Goal: Transaction & Acquisition: Purchase product/service

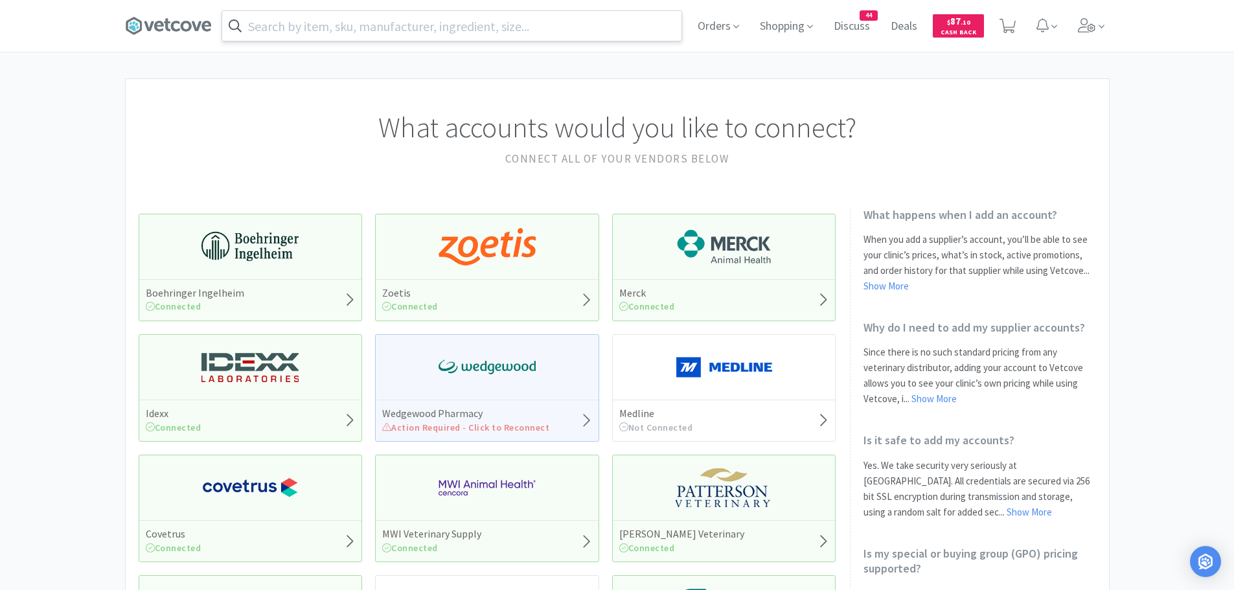
click at [361, 28] on input "text" at bounding box center [451, 26] width 459 height 30
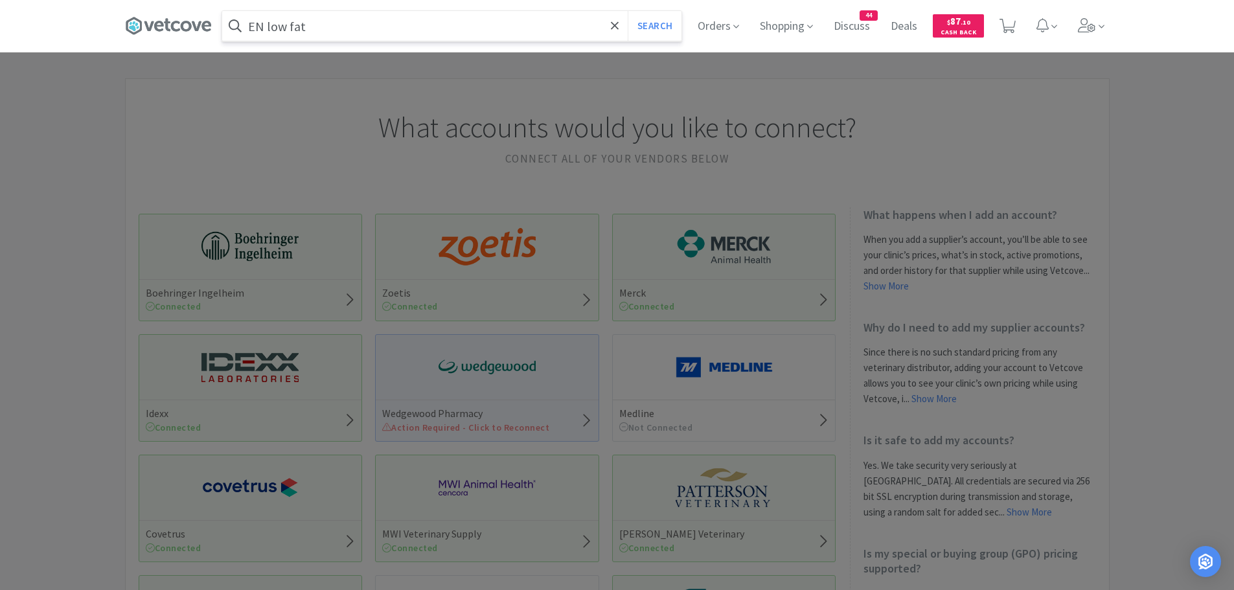
type input "EN low fat"
click at [628, 11] on button "Search" at bounding box center [655, 26] width 54 height 30
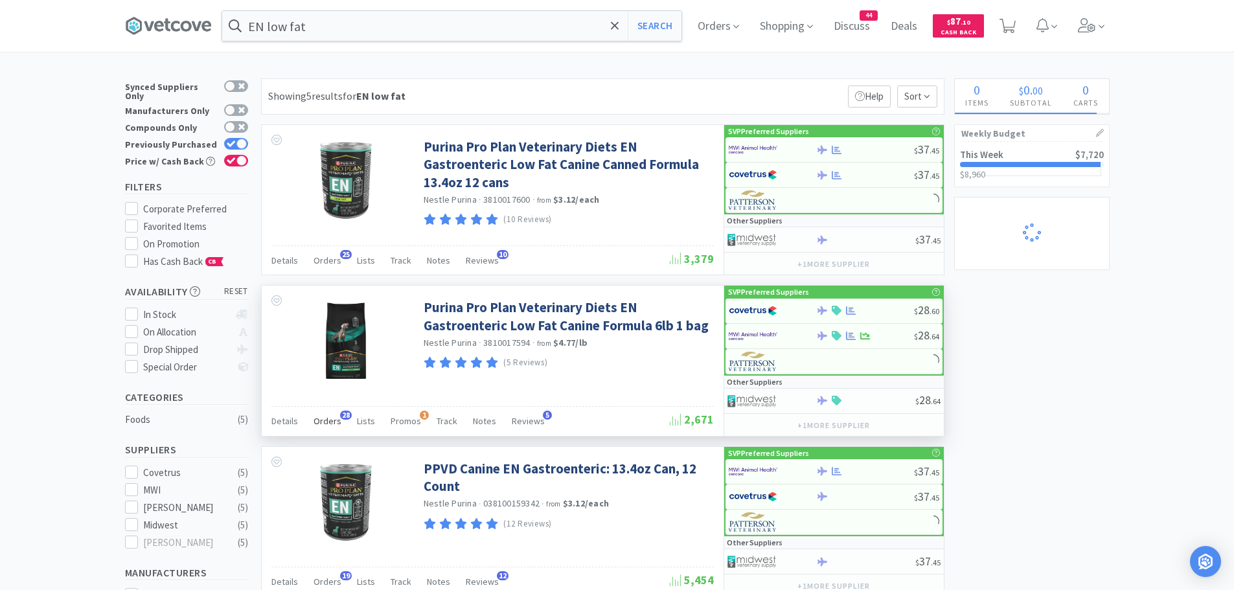
click at [331, 416] on span "Orders" at bounding box center [327, 421] width 28 height 12
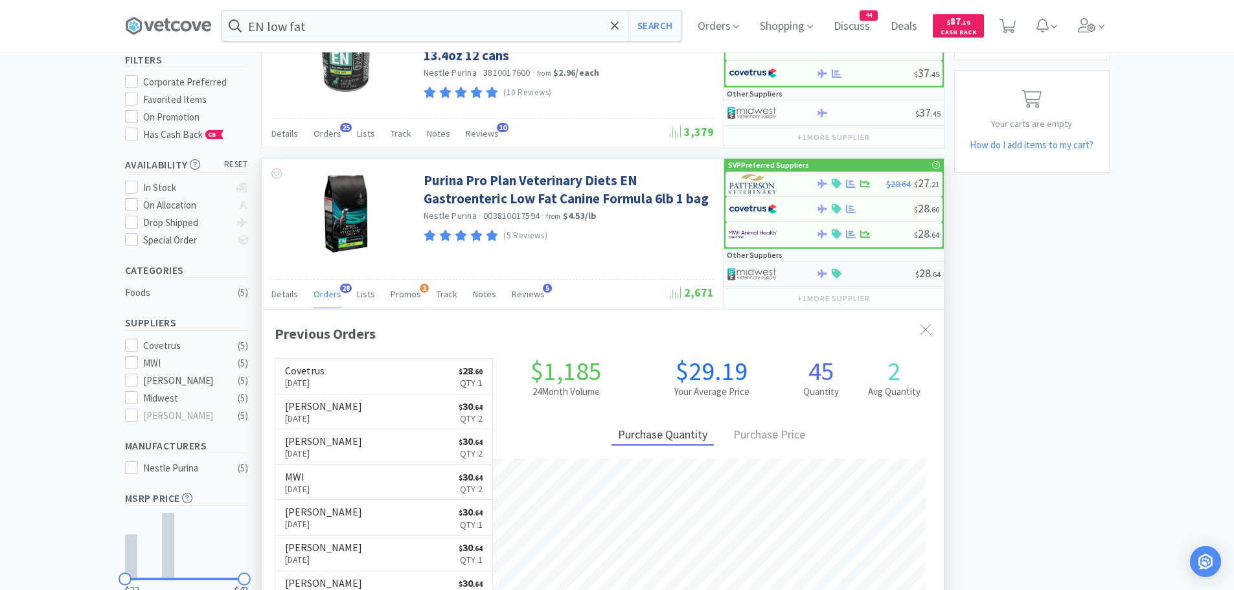
scroll to position [130, 0]
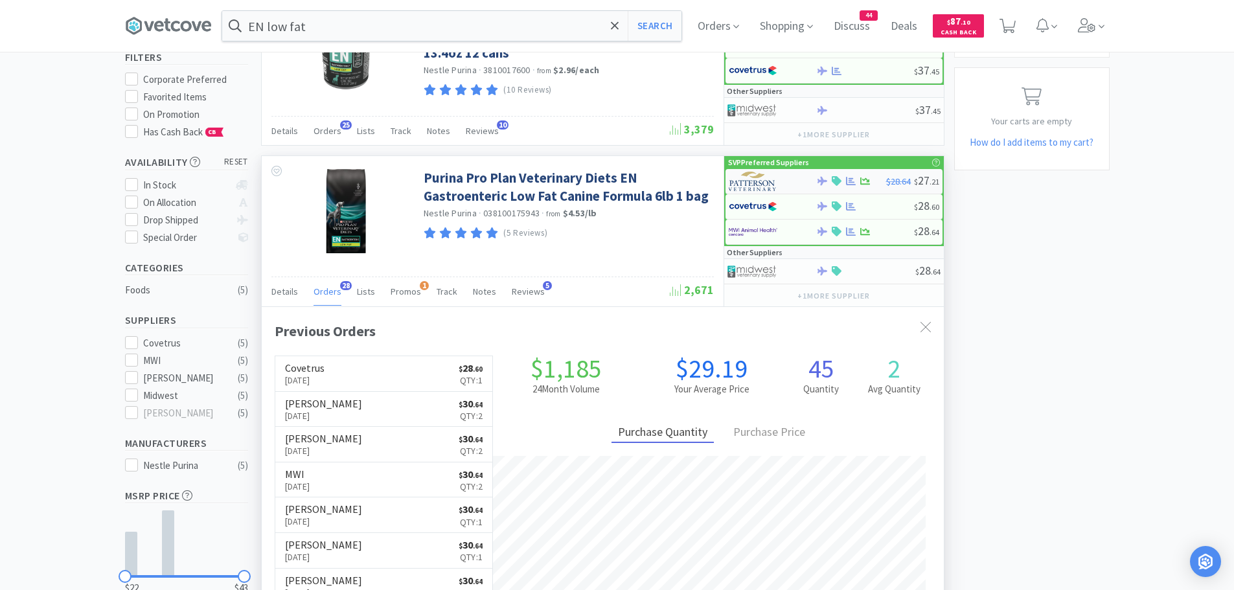
click at [745, 179] on img at bounding box center [753, 181] width 49 height 19
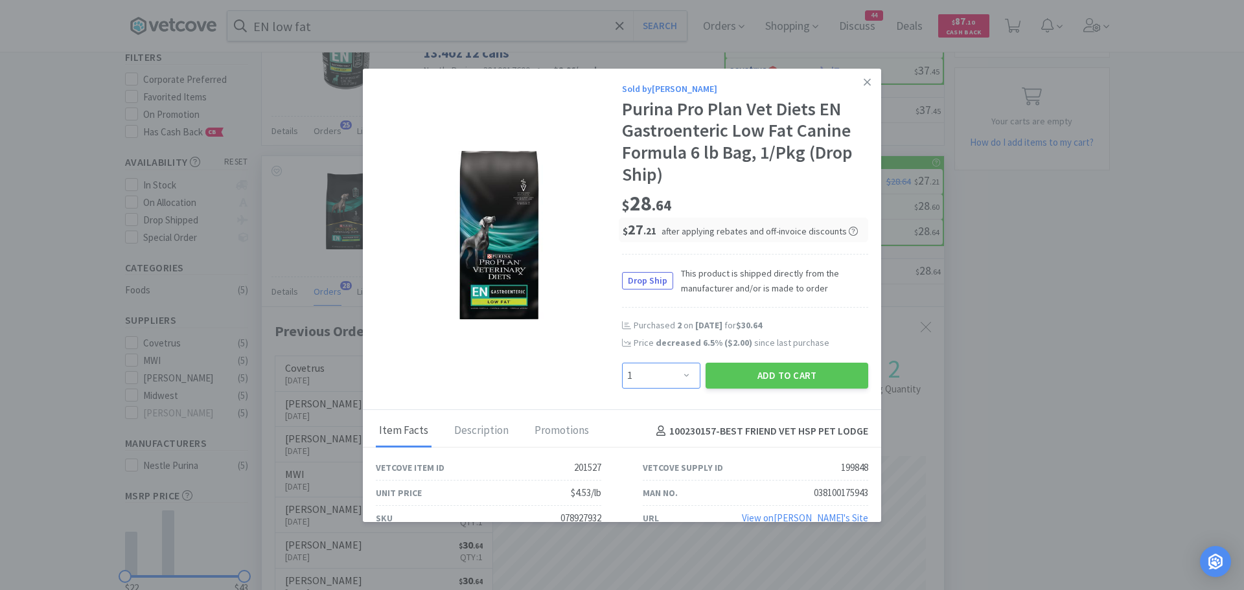
click at [673, 381] on select "Enter Quantity 1 2 3 4 5 6 7 8 9 10 11 12 13 14 15 16 17 18 19 20 Enter Quantity" at bounding box center [661, 376] width 78 height 26
select select "2"
click at [622, 363] on select "Enter Quantity 1 2 3 4 5 6 7 8 9 10 11 12 13 14 15 16 17 18 19 20 Enter Quantity" at bounding box center [661, 376] width 78 height 26
click at [738, 376] on button "Add to Cart" at bounding box center [786, 376] width 163 height 26
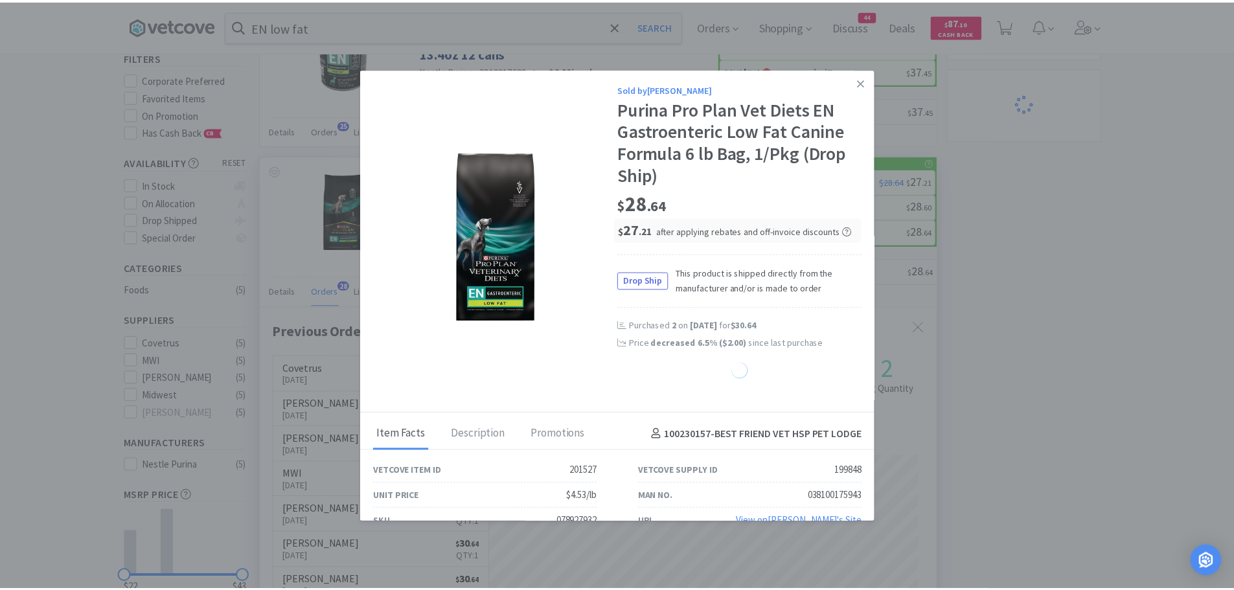
select select "2"
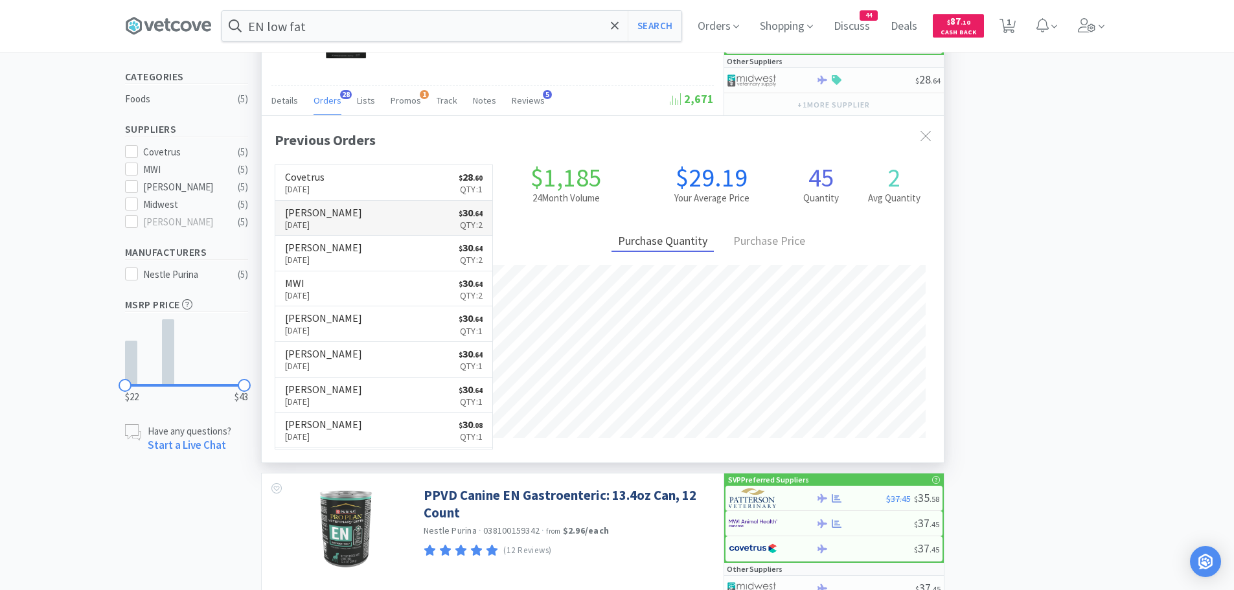
scroll to position [324, 0]
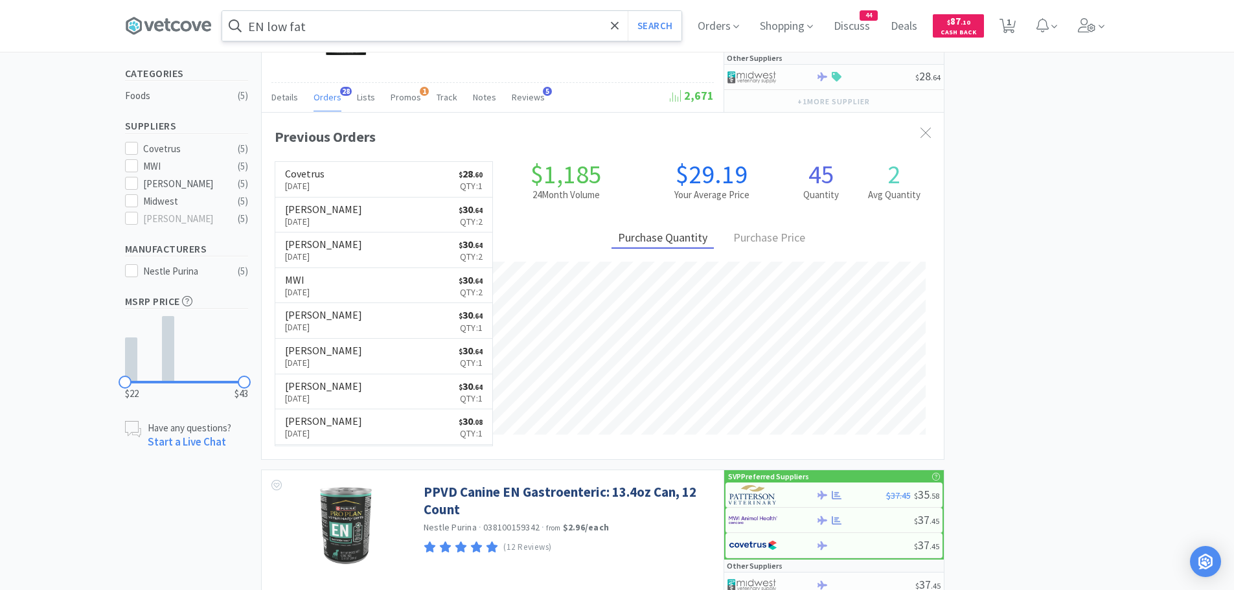
click at [324, 32] on input "EN low fat" at bounding box center [451, 26] width 459 height 30
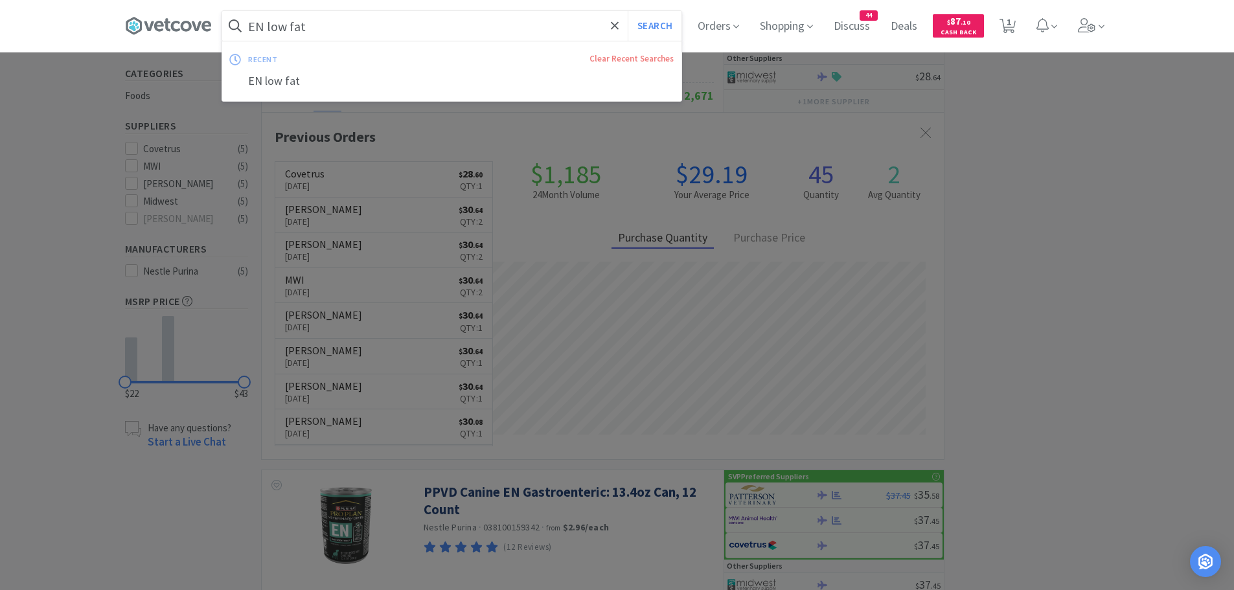
click at [328, 28] on input "EN low fat" at bounding box center [451, 26] width 459 height 30
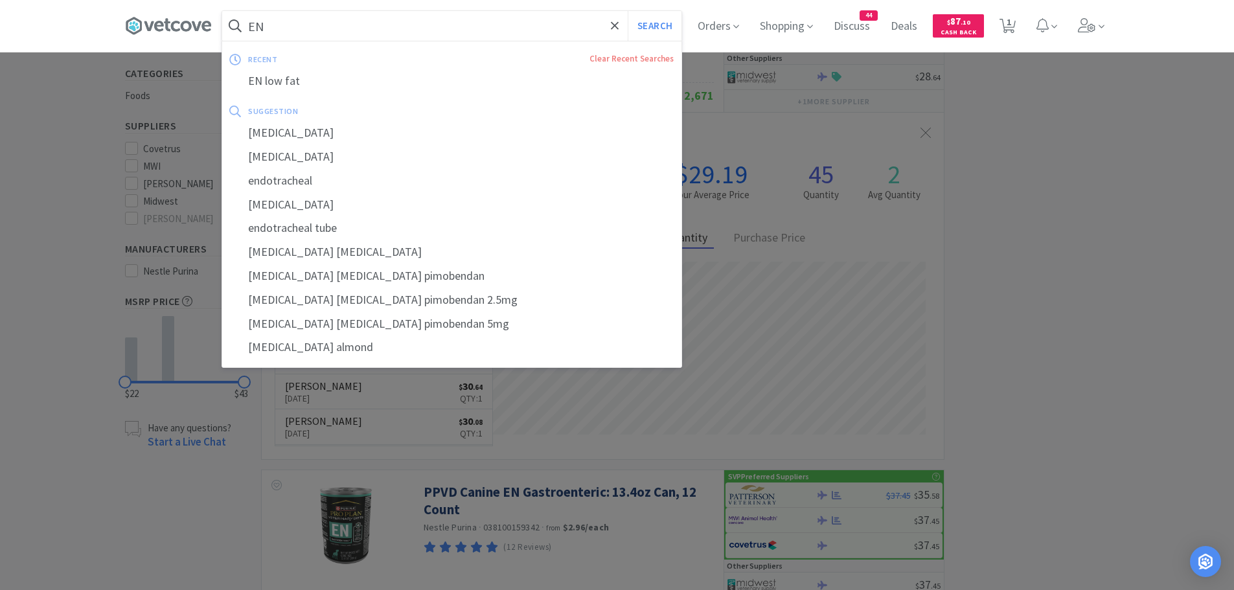
type input "EN"
click at [628, 11] on button "Search" at bounding box center [655, 26] width 54 height 30
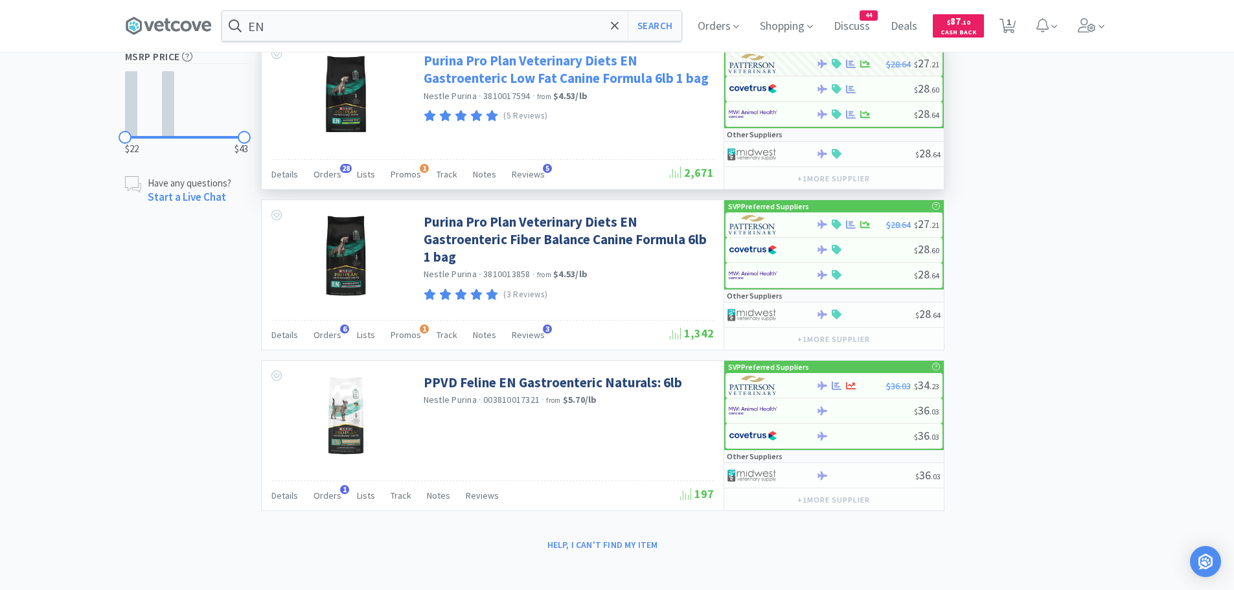
scroll to position [573, 0]
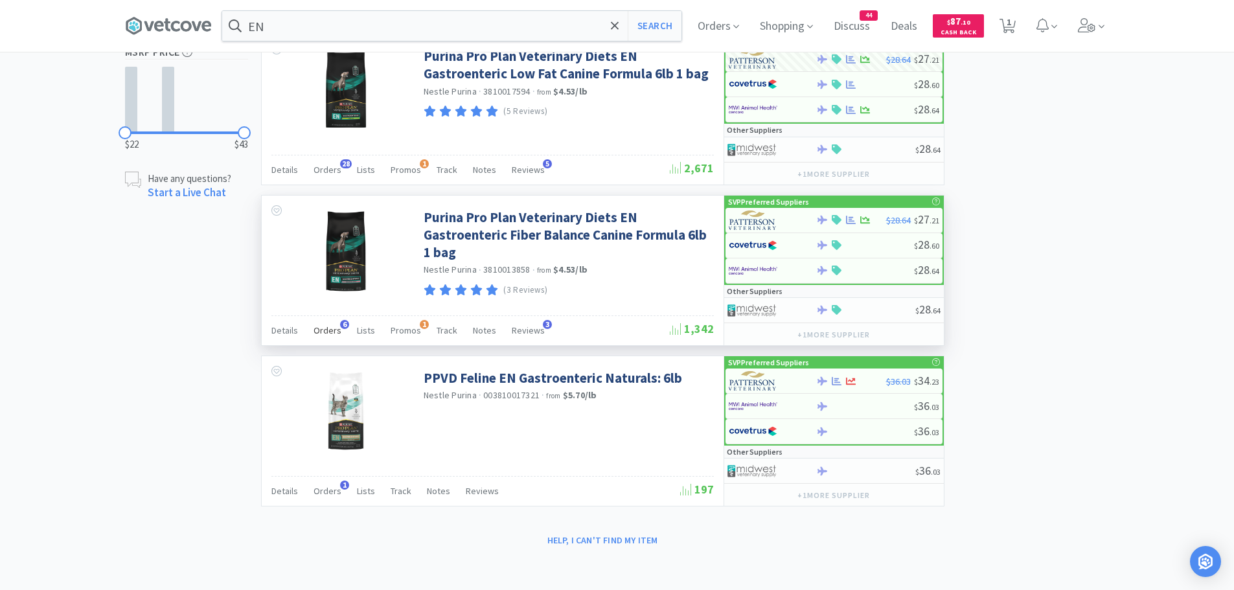
click at [330, 326] on span "Orders" at bounding box center [327, 330] width 28 height 12
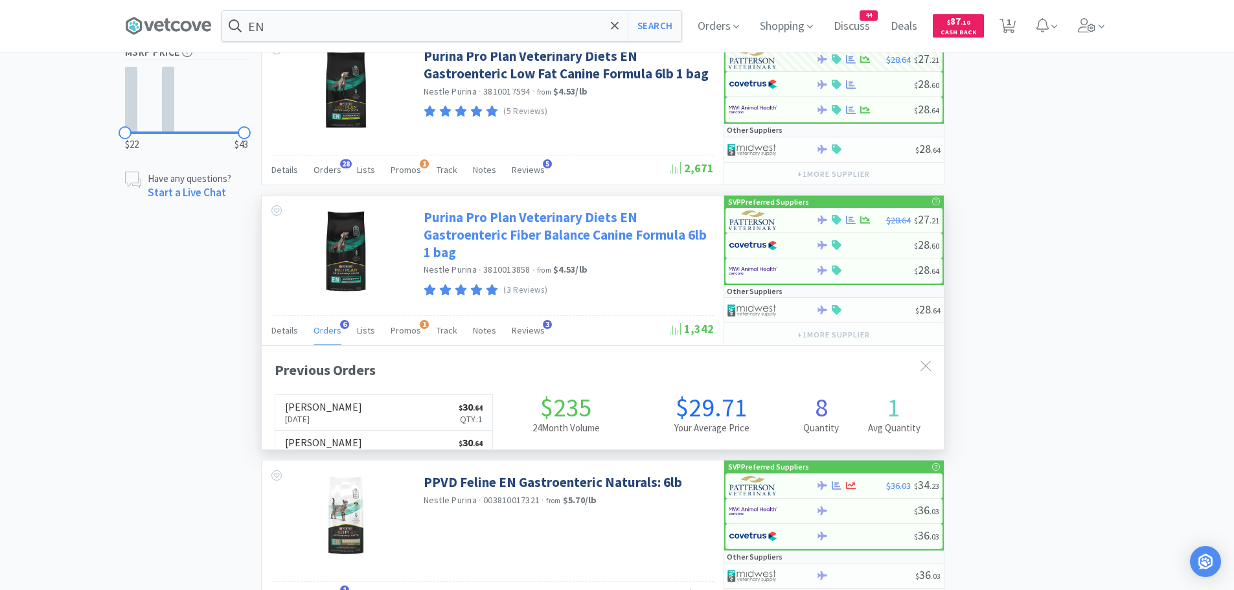
scroll to position [335, 682]
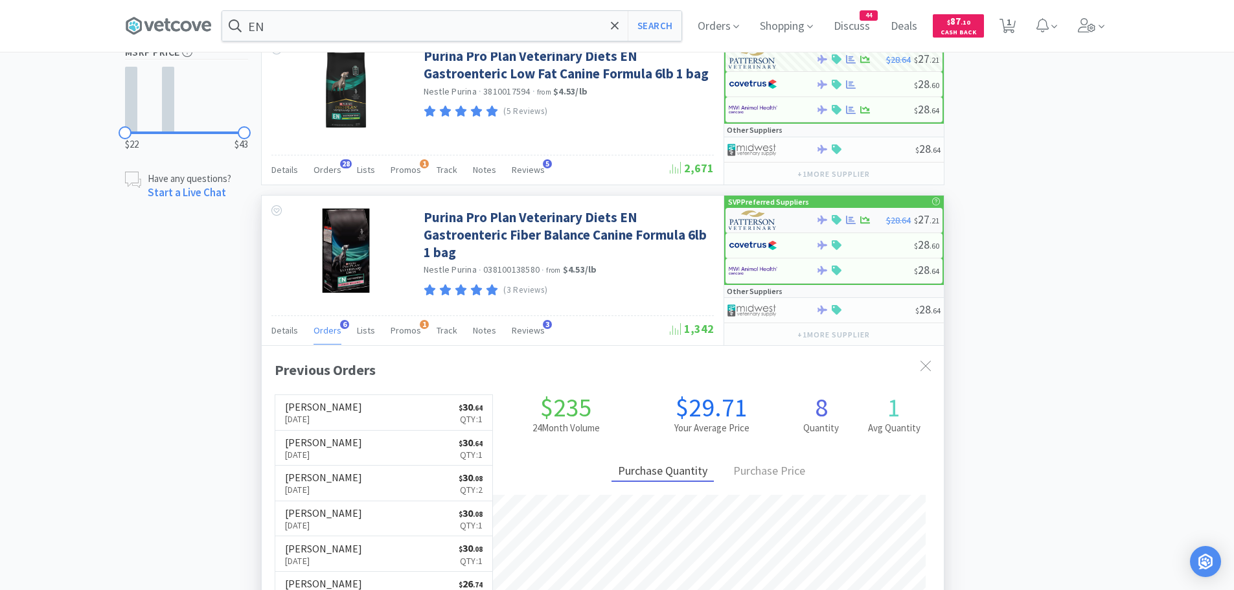
click at [753, 219] on img at bounding box center [753, 219] width 49 height 19
select select "1"
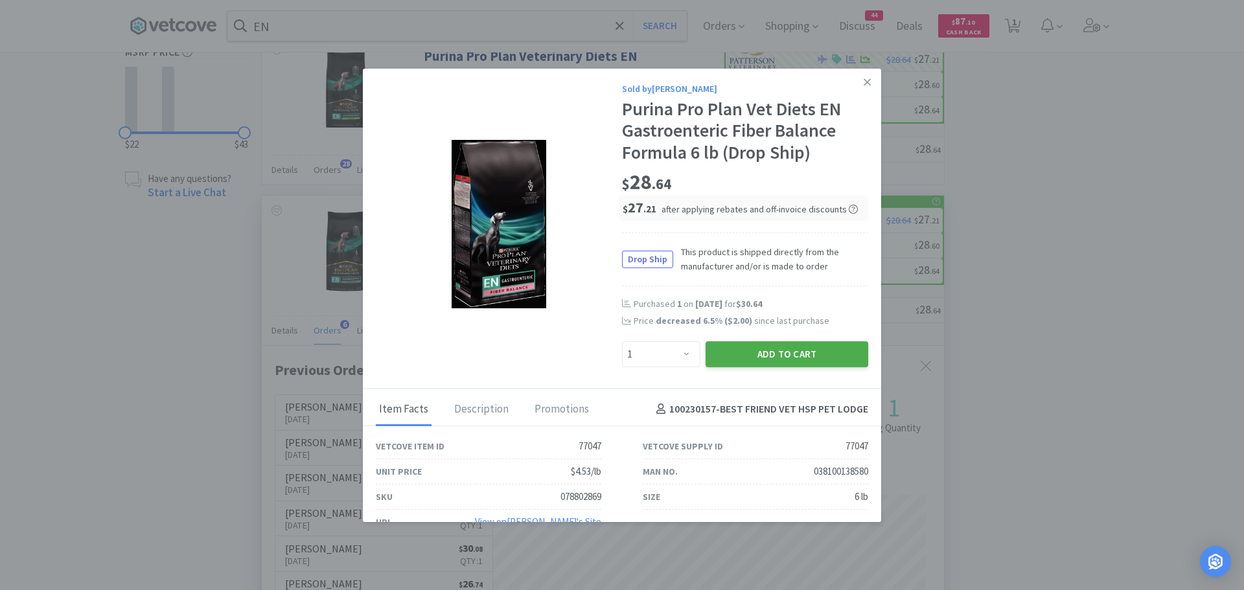
click at [740, 352] on button "Add to Cart" at bounding box center [786, 354] width 163 height 26
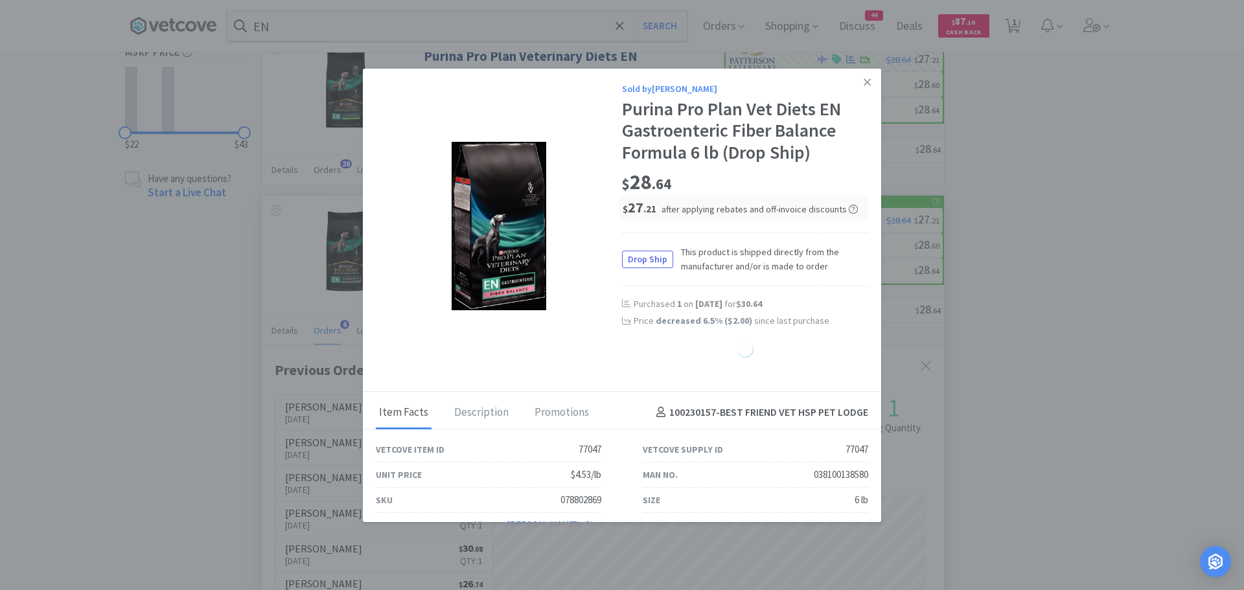
select select "1"
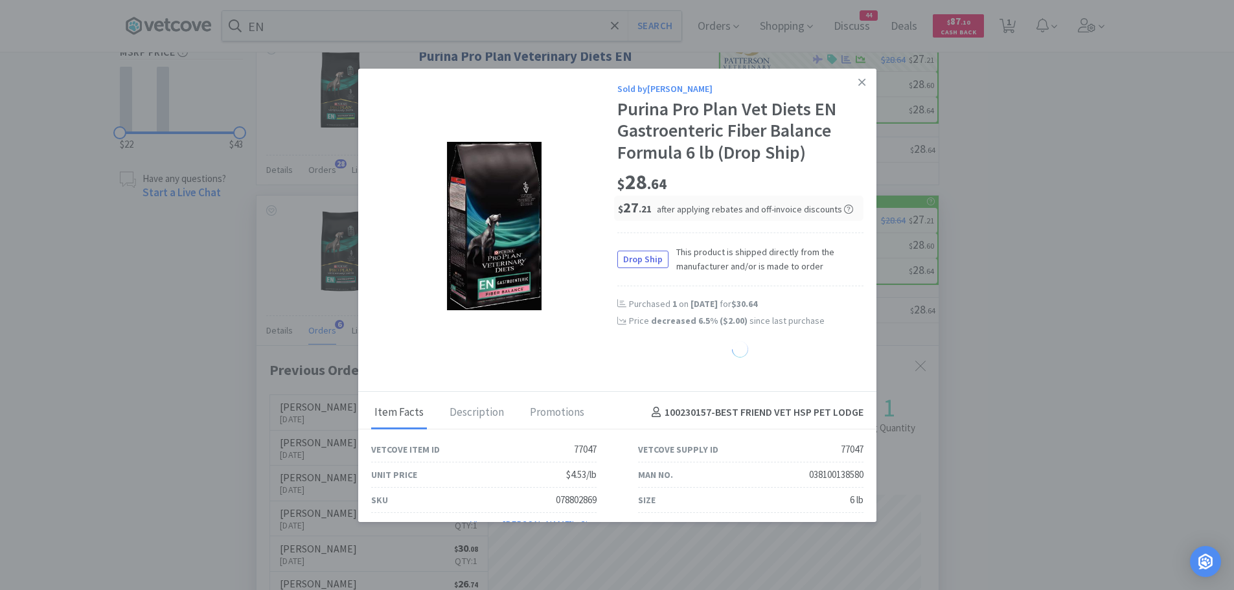
select select "2"
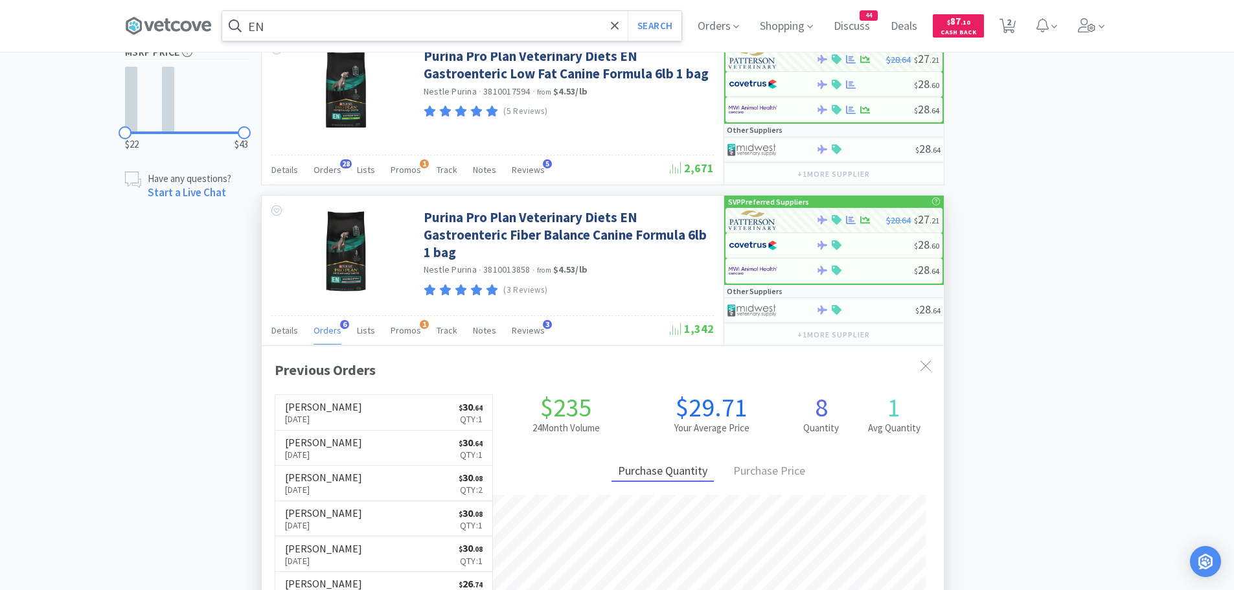
click at [328, 28] on input "EN" at bounding box center [451, 26] width 459 height 30
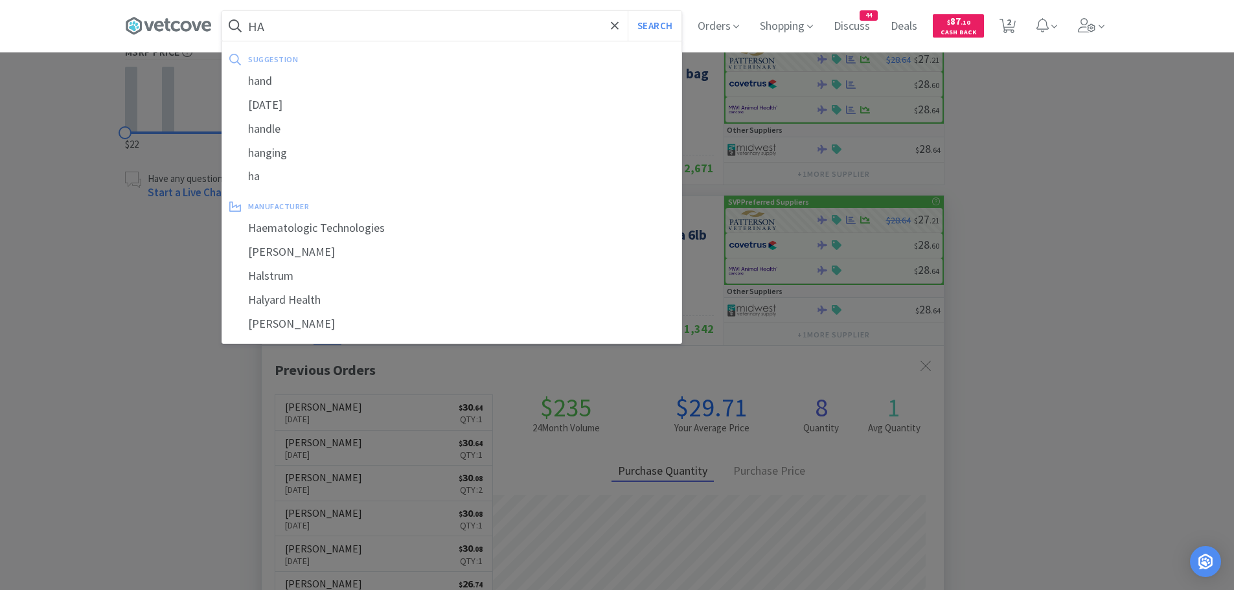
type input "HA"
click at [628, 11] on button "Search" at bounding box center [655, 26] width 54 height 30
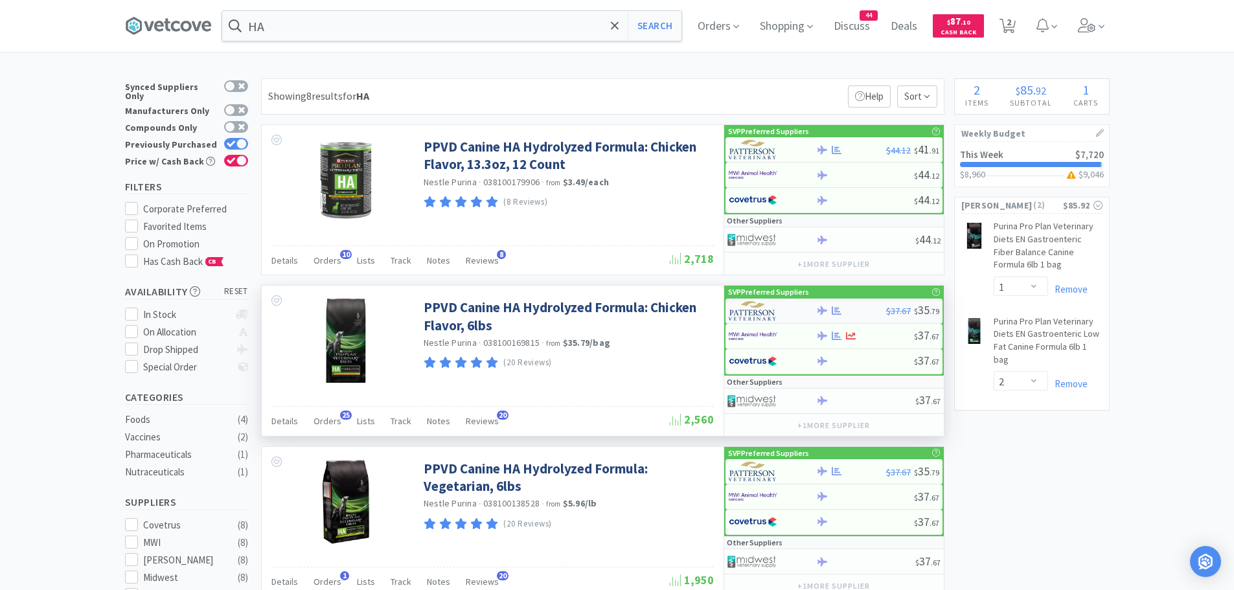
click at [744, 309] on img at bounding box center [753, 310] width 49 height 19
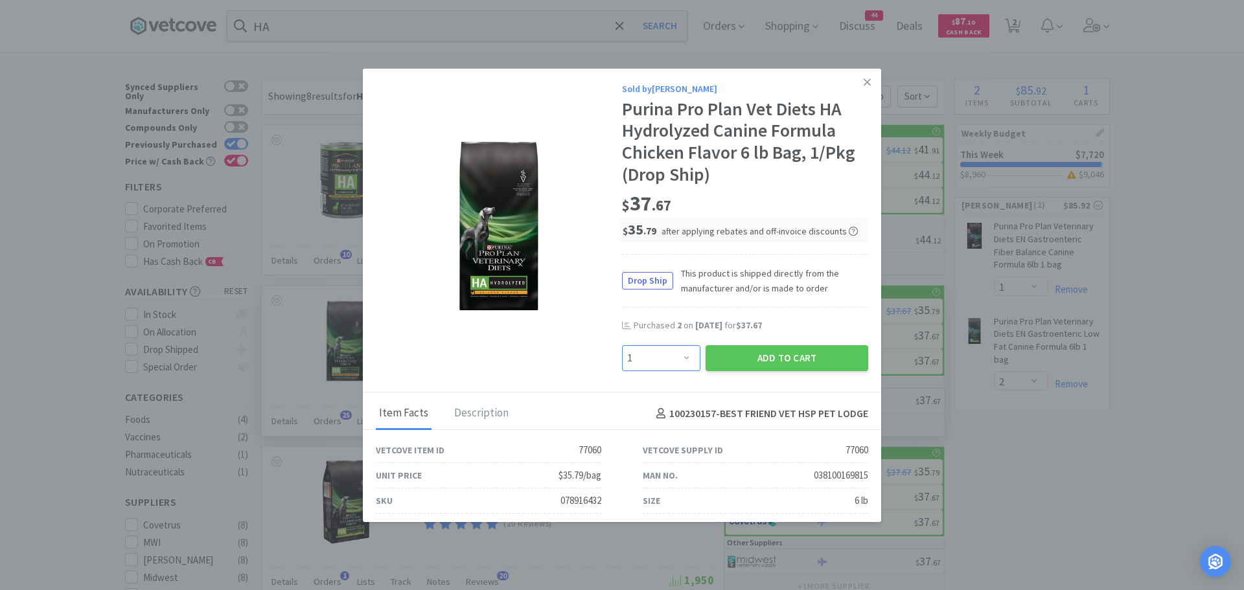
click at [660, 359] on select "Enter Quantity 1 2 3 4 5 6 7 8 9 10 11 12 13 14 15 16 17 18 19 20 Enter Quantity" at bounding box center [661, 358] width 78 height 26
select select "2"
click at [622, 345] on select "Enter Quantity 1 2 3 4 5 6 7 8 9 10 11 12 13 14 15 16 17 18 19 20 Enter Quantity" at bounding box center [661, 358] width 78 height 26
click at [720, 349] on button "Add to Cart" at bounding box center [786, 358] width 163 height 26
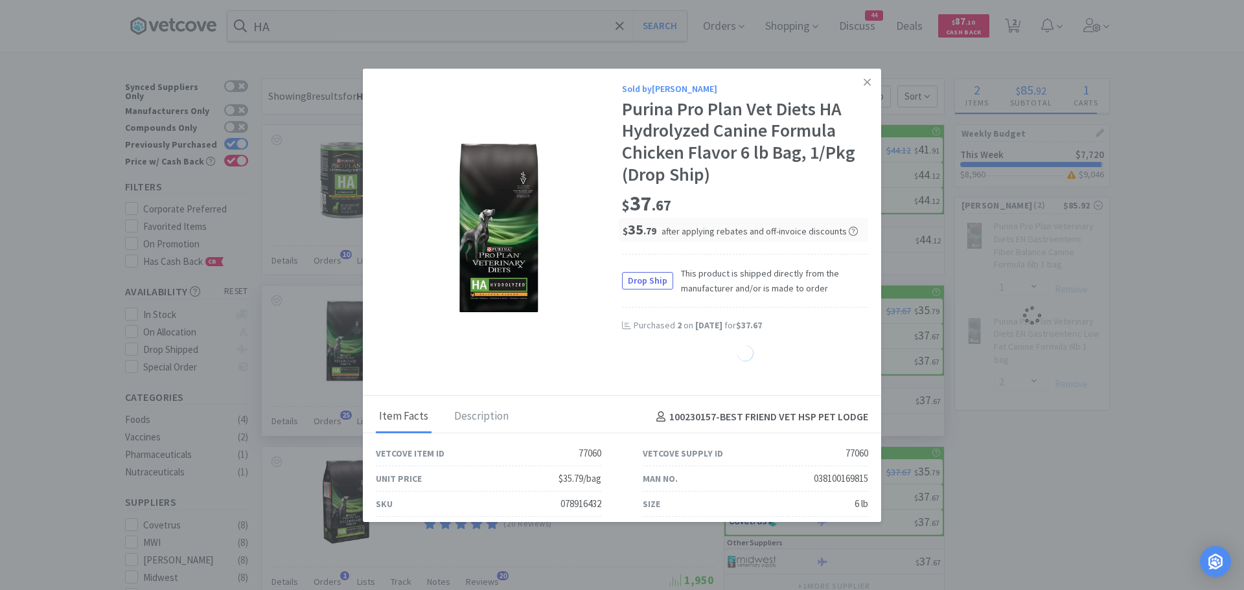
select select "2"
select select "1"
select select "2"
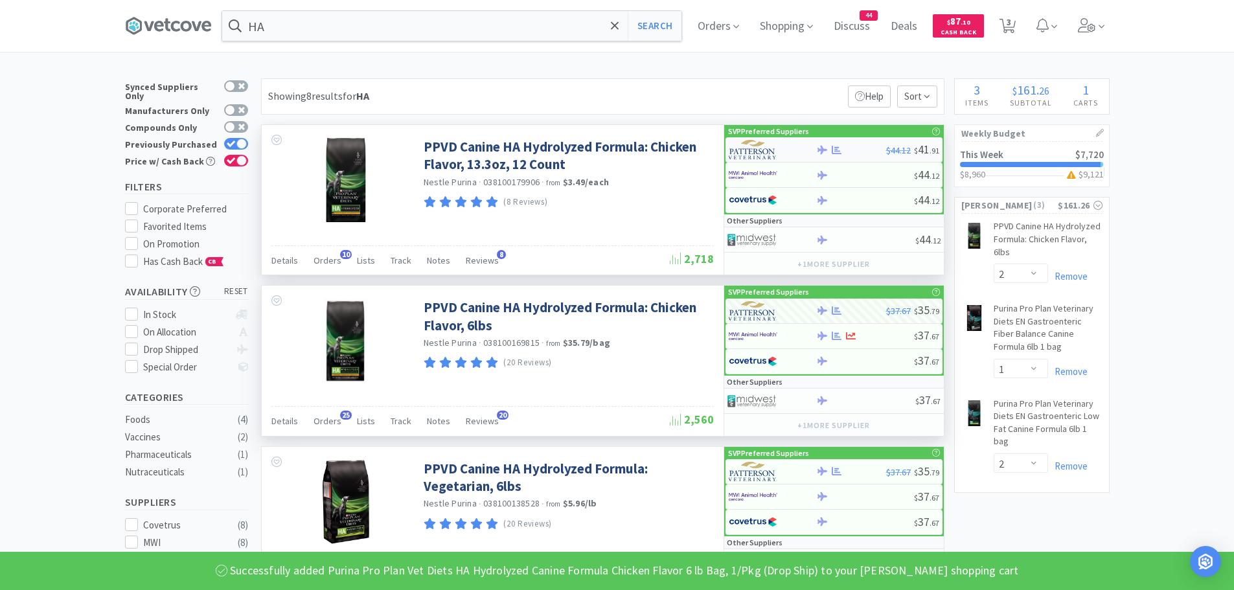
click at [753, 150] on img at bounding box center [753, 149] width 49 height 19
select select "1"
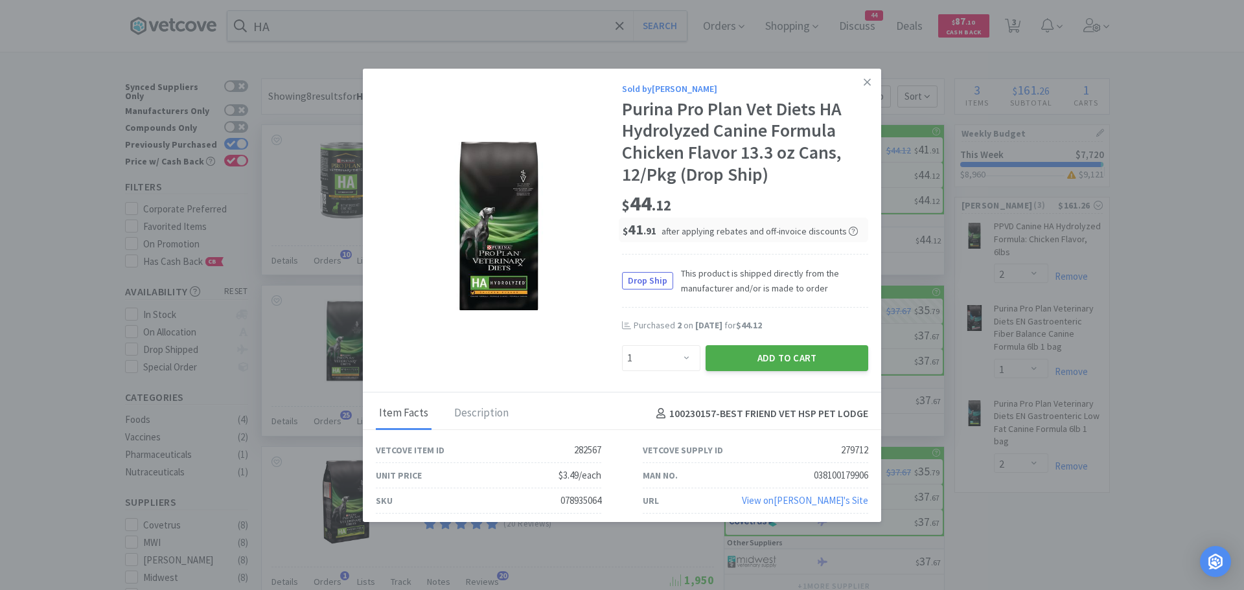
click at [720, 356] on button "Add to Cart" at bounding box center [786, 358] width 163 height 26
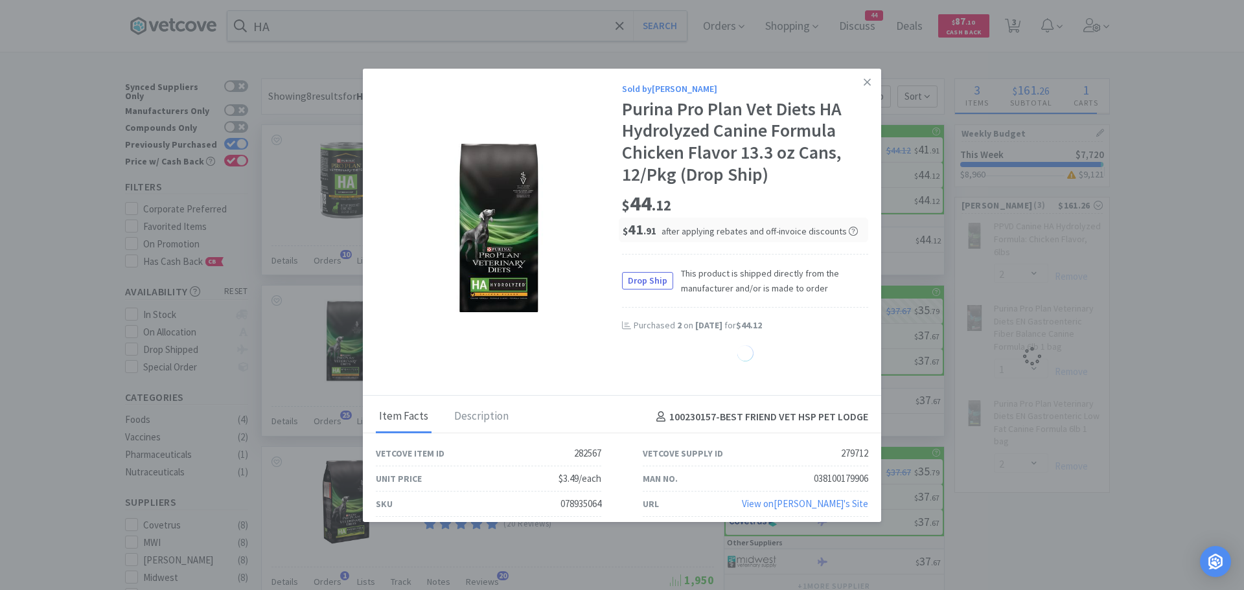
select select "1"
select select "2"
select select "1"
select select "2"
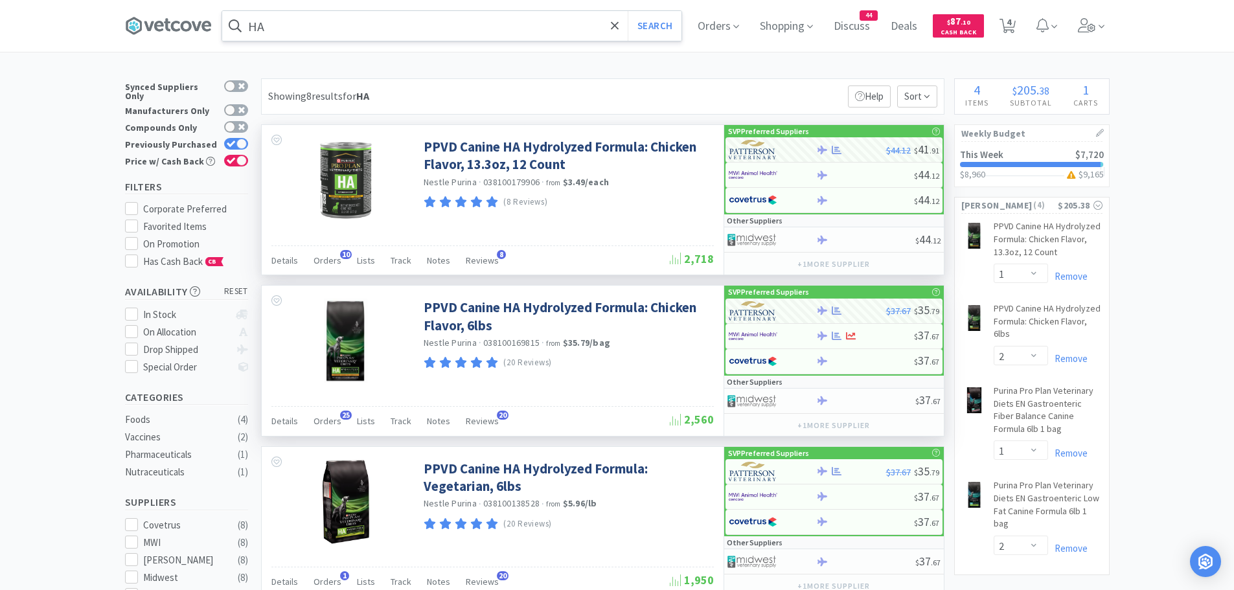
click at [306, 30] on input "HA" at bounding box center [451, 26] width 459 height 30
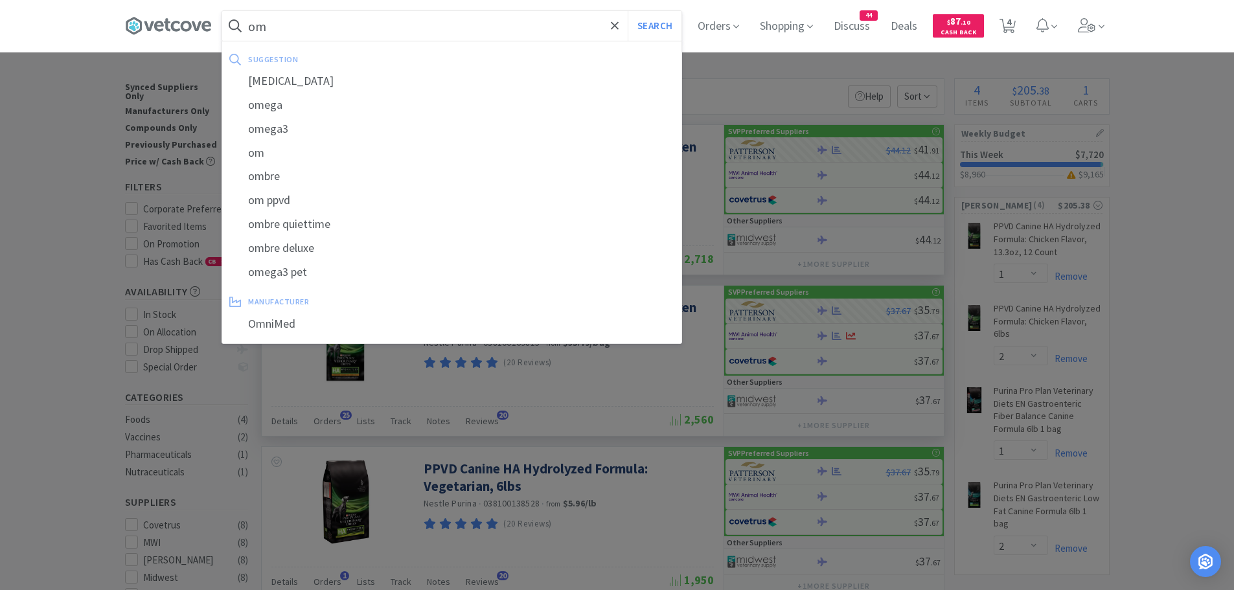
type input "om"
click at [628, 11] on button "Search" at bounding box center [655, 26] width 54 height 30
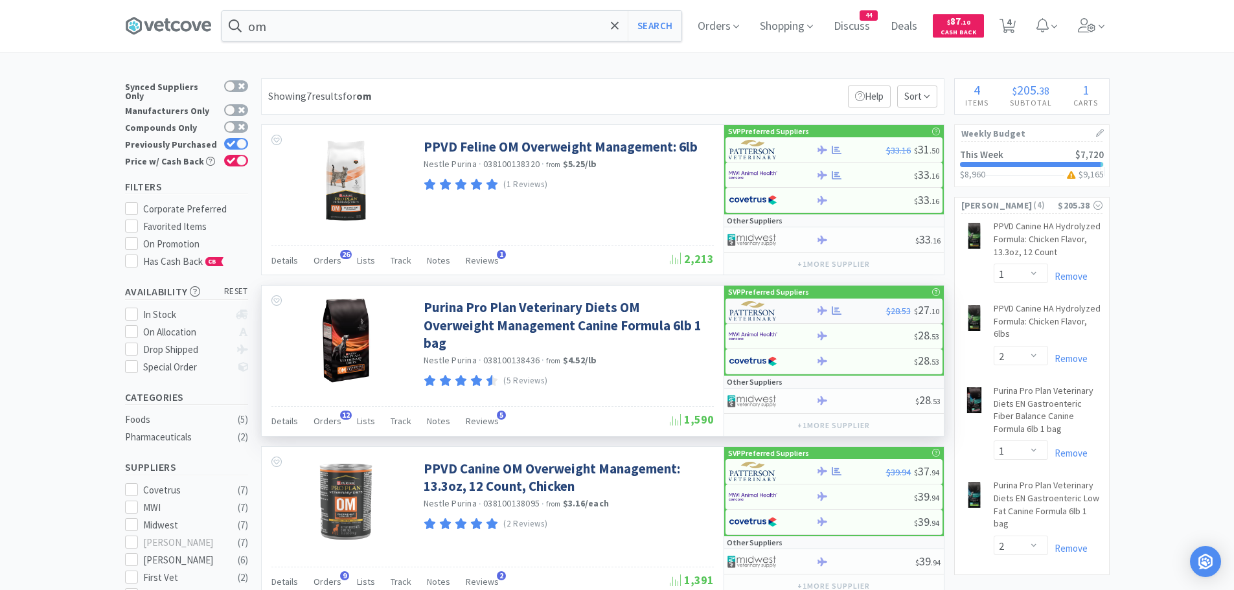
click at [741, 313] on img at bounding box center [753, 310] width 49 height 19
select select "1"
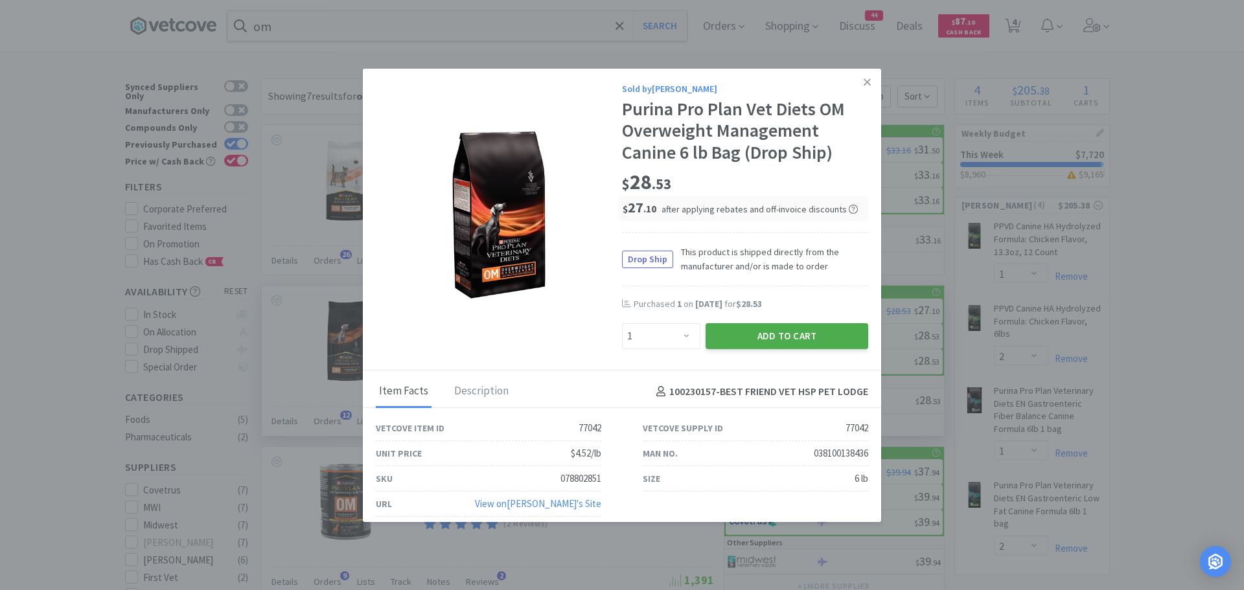
click at [729, 332] on button "Add to Cart" at bounding box center [786, 336] width 163 height 26
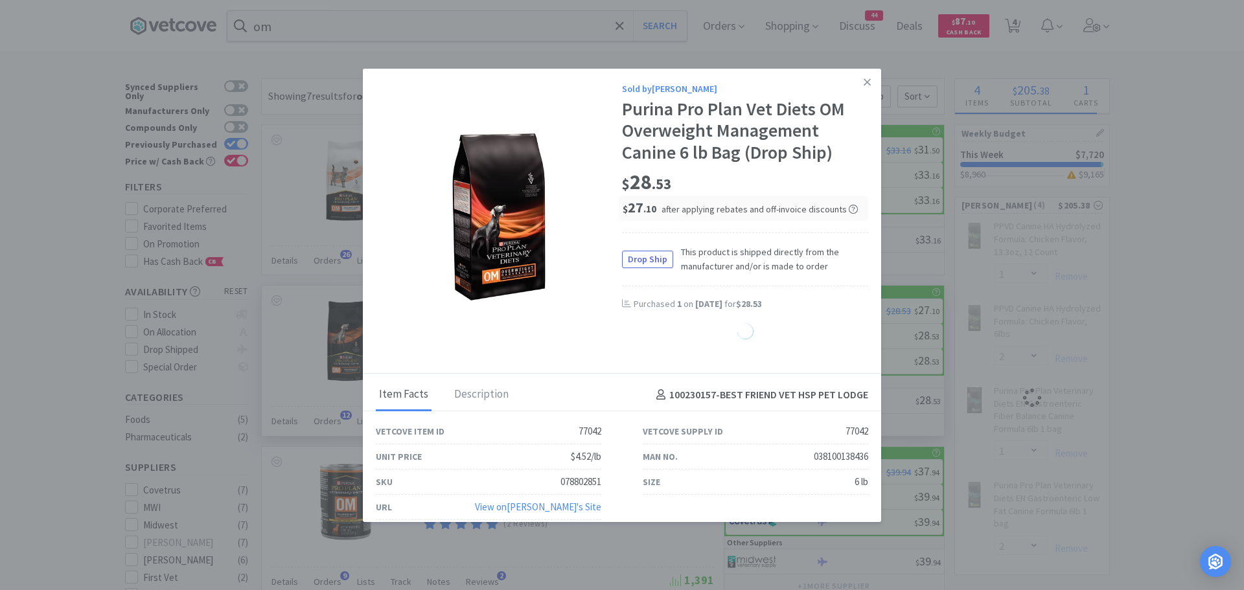
select select "1"
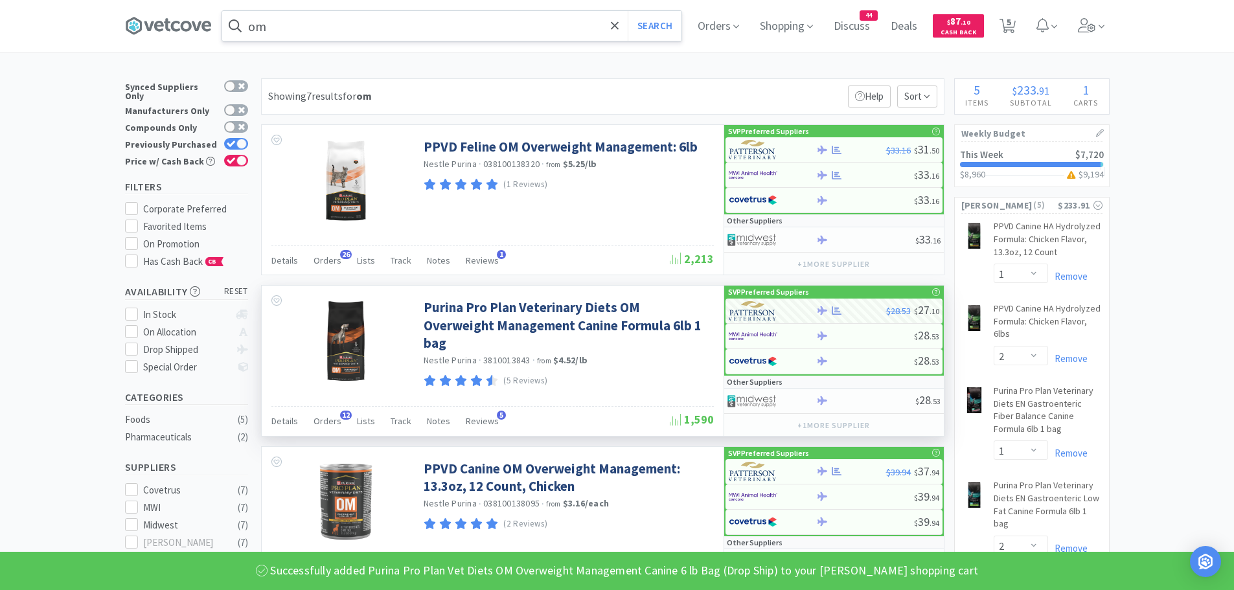
click at [290, 24] on input "om" at bounding box center [451, 26] width 459 height 30
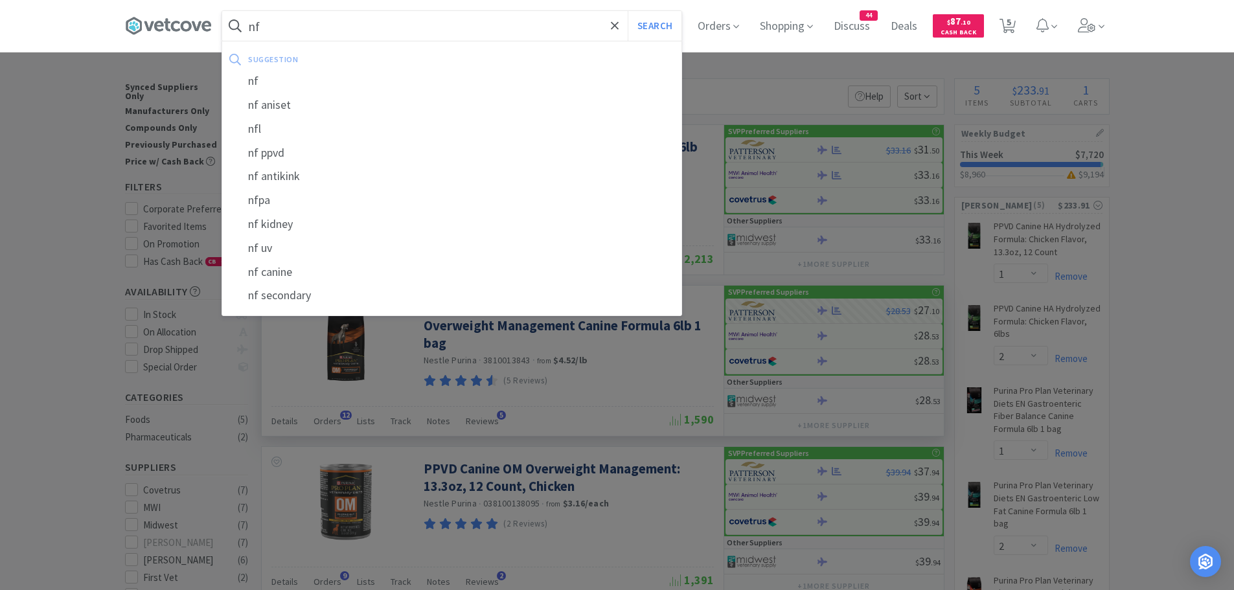
type input "nf"
click at [628, 11] on button "Search" at bounding box center [655, 26] width 54 height 30
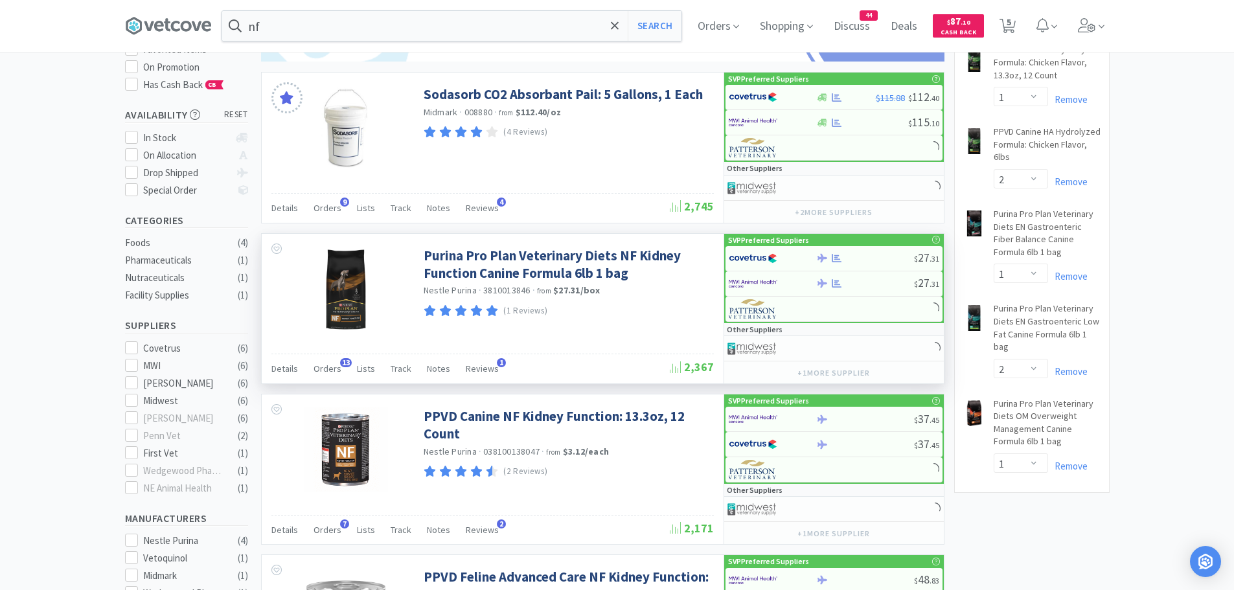
scroll to position [194, 0]
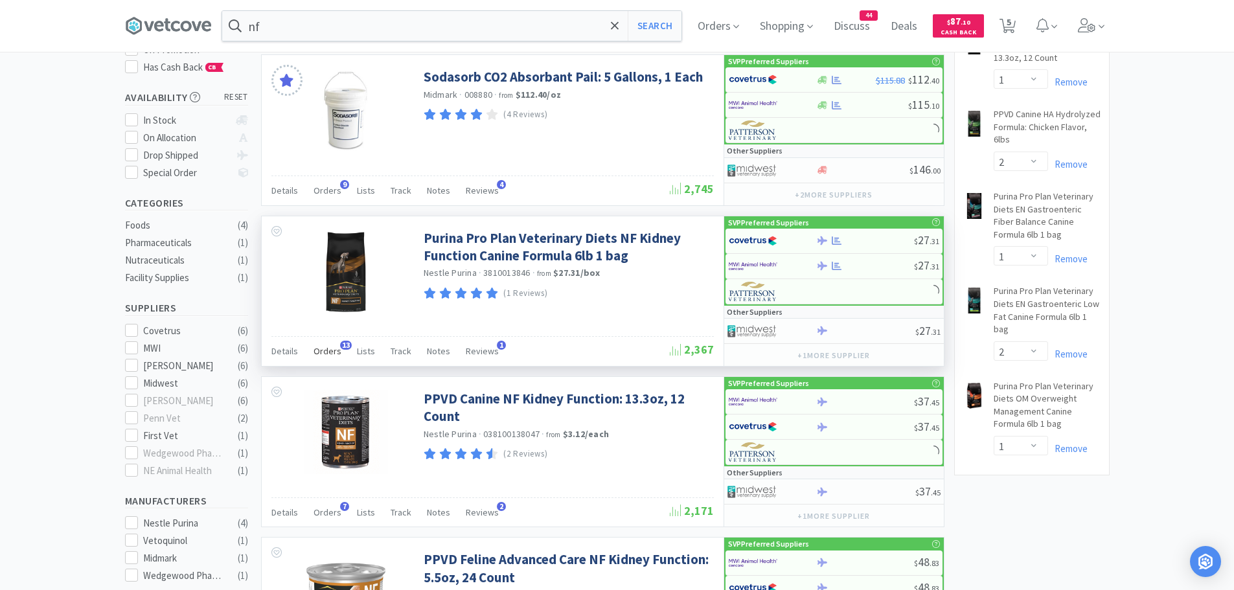
click at [337, 348] on span "Orders" at bounding box center [327, 351] width 28 height 12
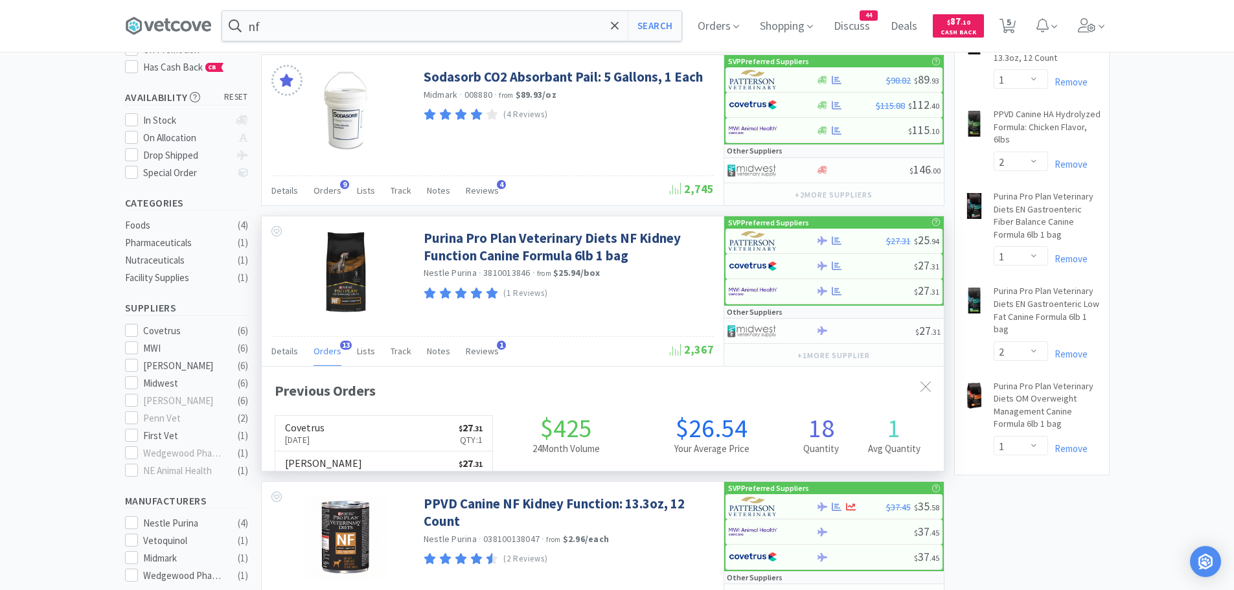
scroll to position [347, 682]
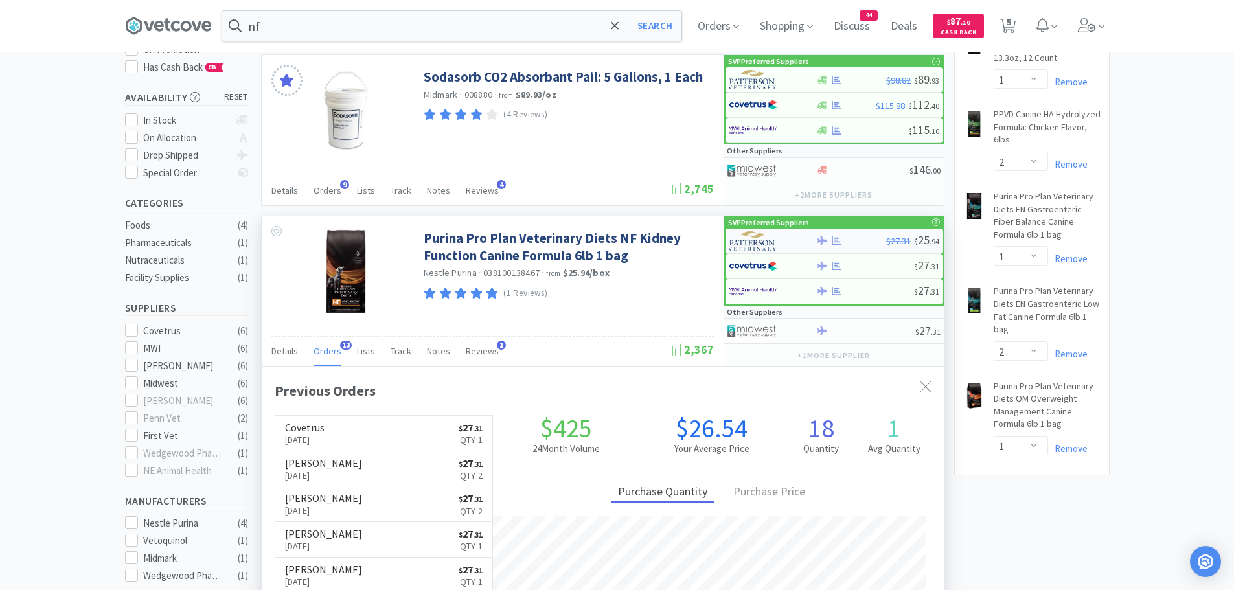
click at [753, 241] on img at bounding box center [753, 240] width 49 height 19
select select "1"
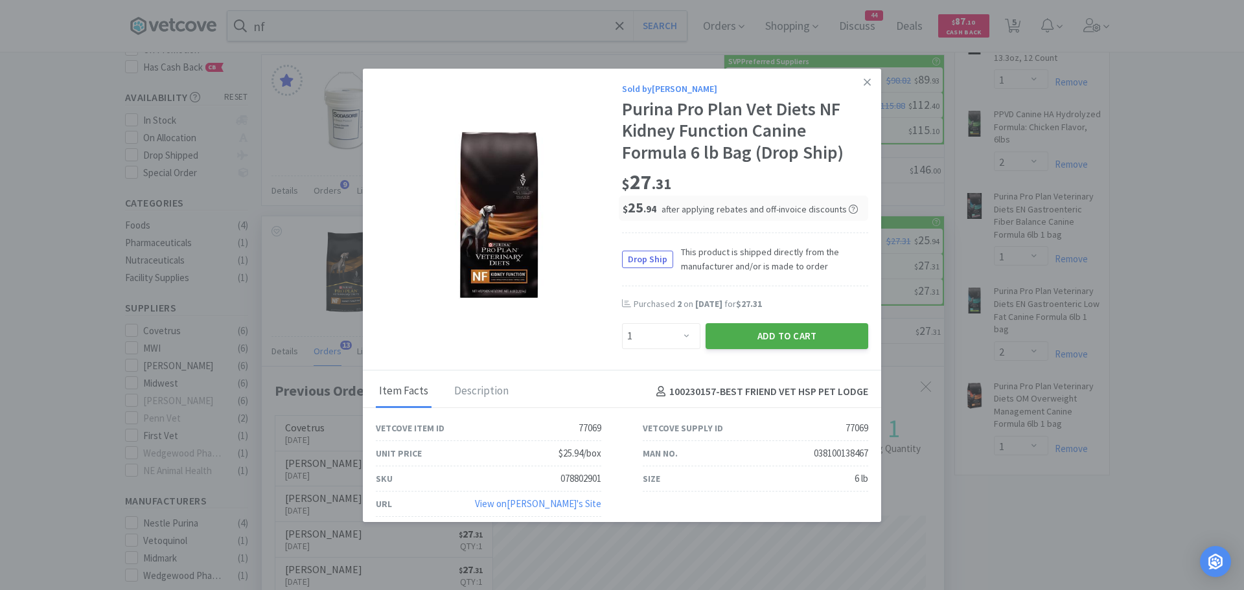
click at [723, 334] on button "Add to Cart" at bounding box center [786, 336] width 163 height 26
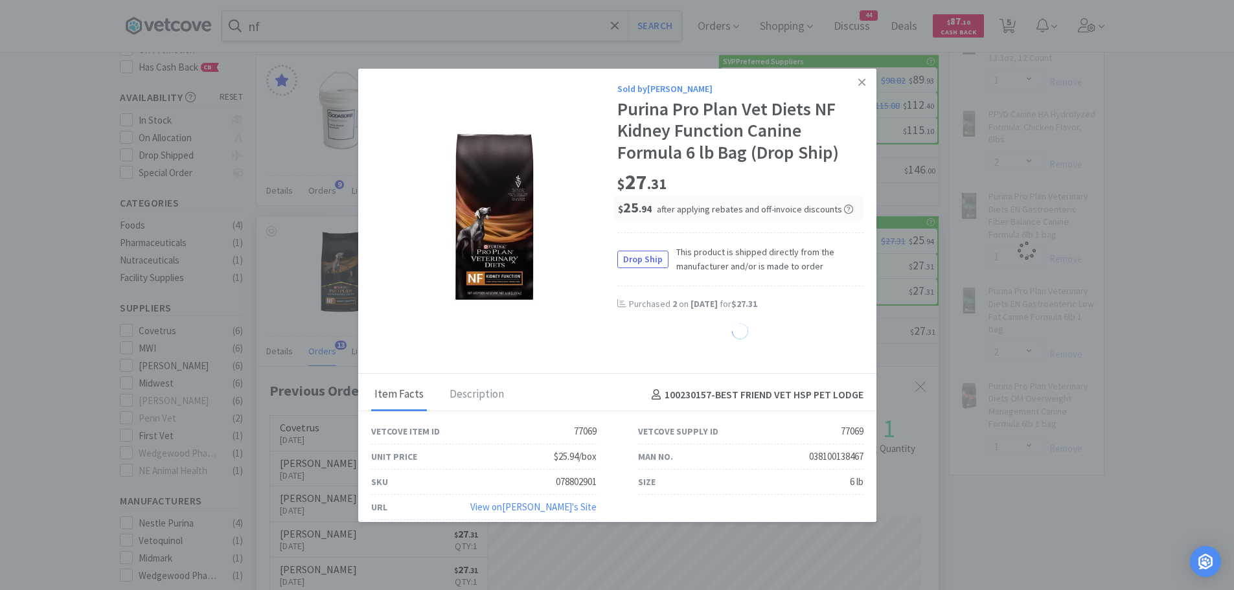
select select "1"
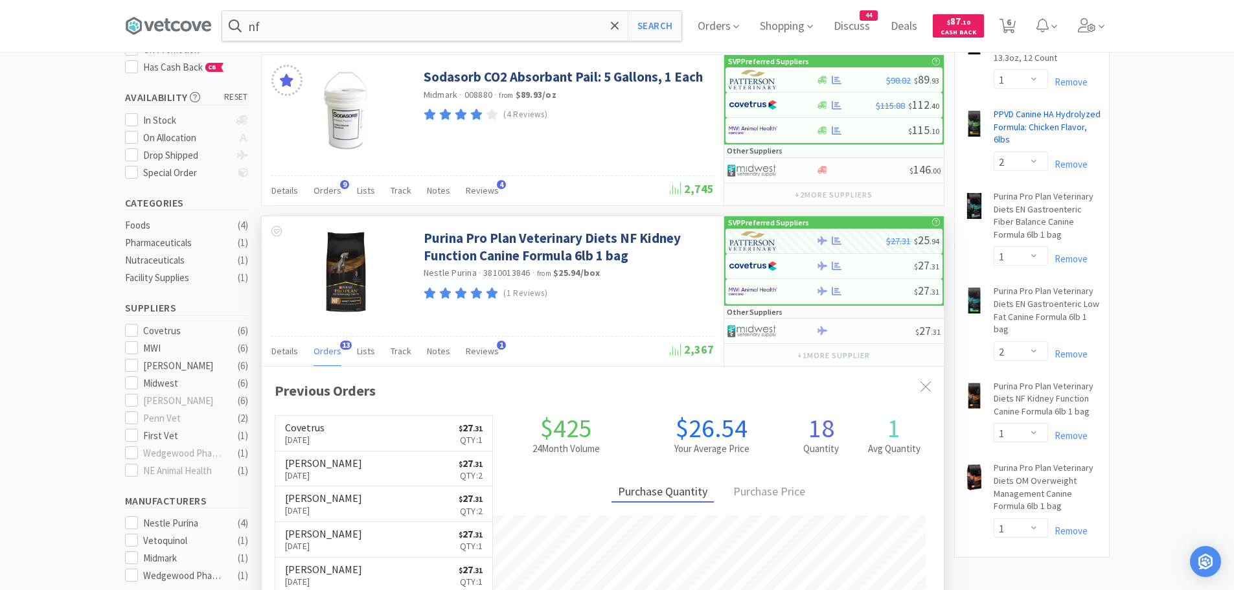
scroll to position [0, 0]
